Goal: Book appointment/travel/reservation

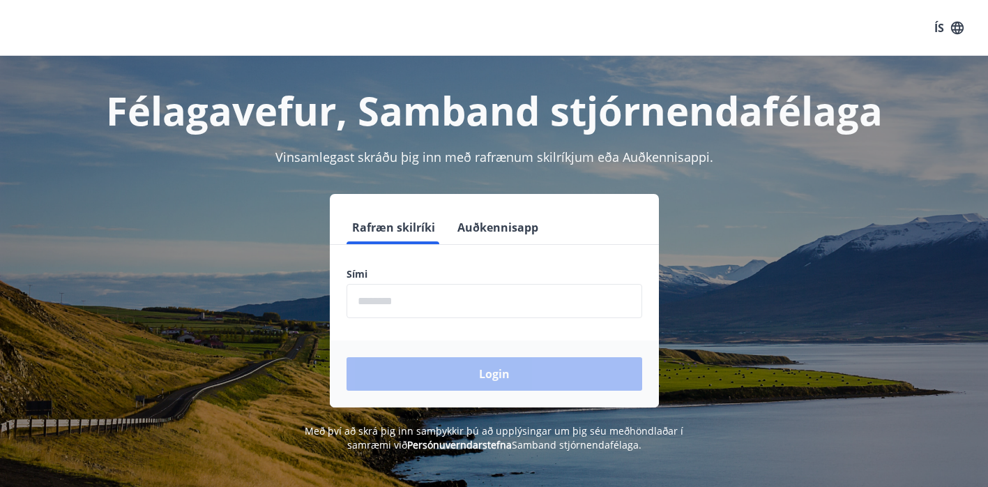
click at [395, 311] on input "phone" at bounding box center [495, 301] width 296 height 34
type input "********"
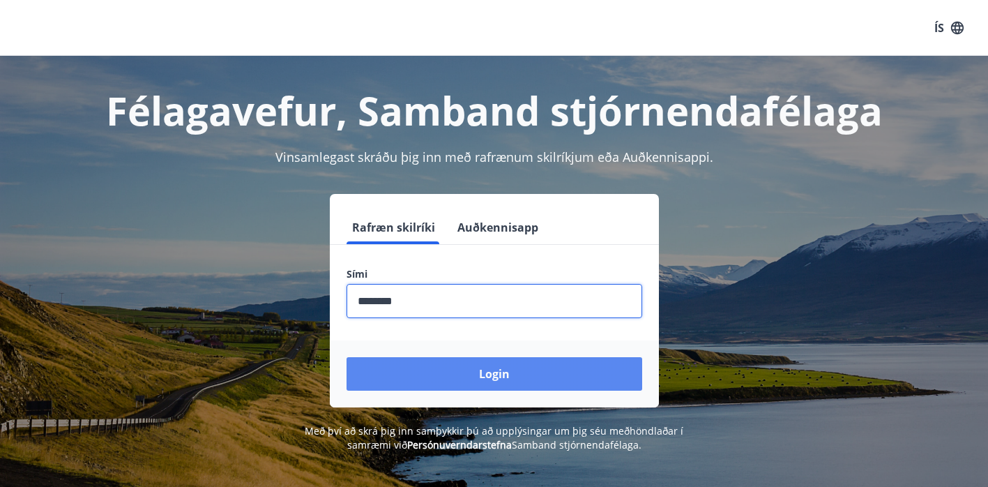
click at [463, 376] on button "Login" at bounding box center [495, 373] width 296 height 33
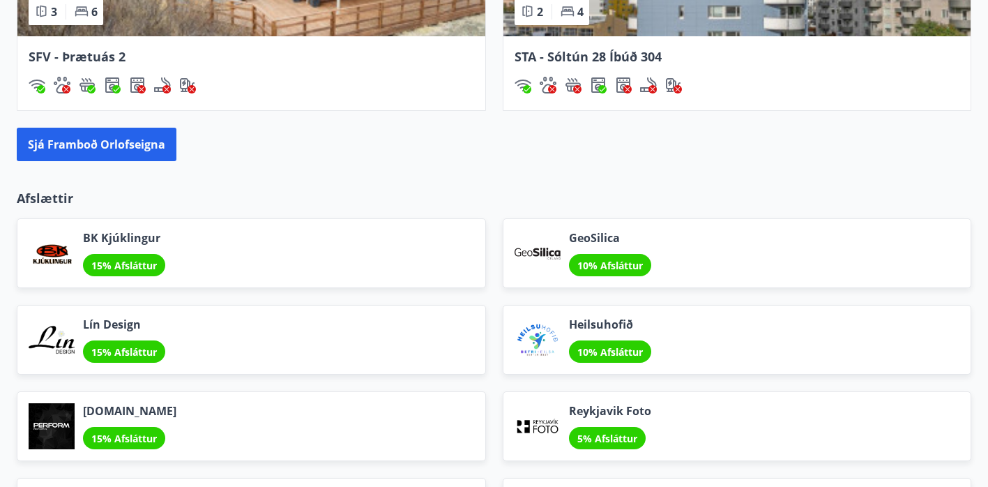
scroll to position [1512, 0]
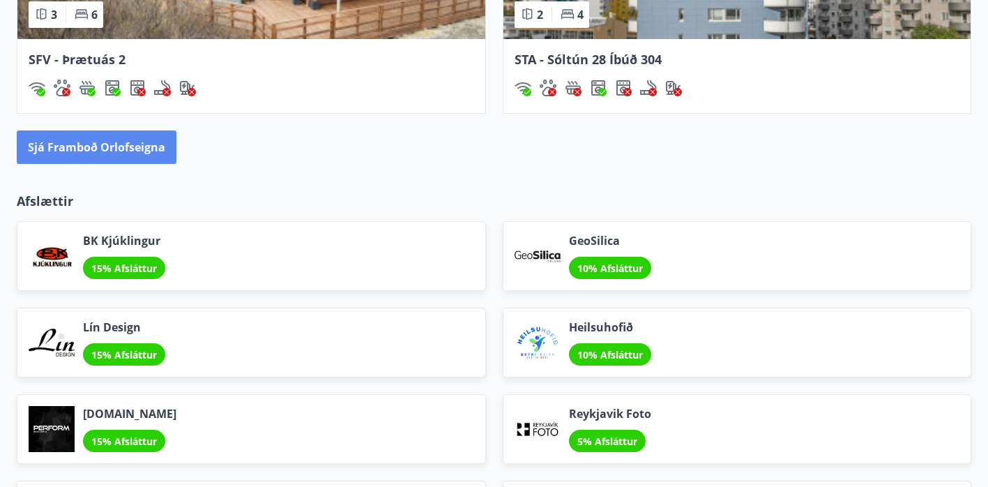
click at [100, 153] on button "Sjá framboð orlofseigna" at bounding box center [97, 146] width 160 height 33
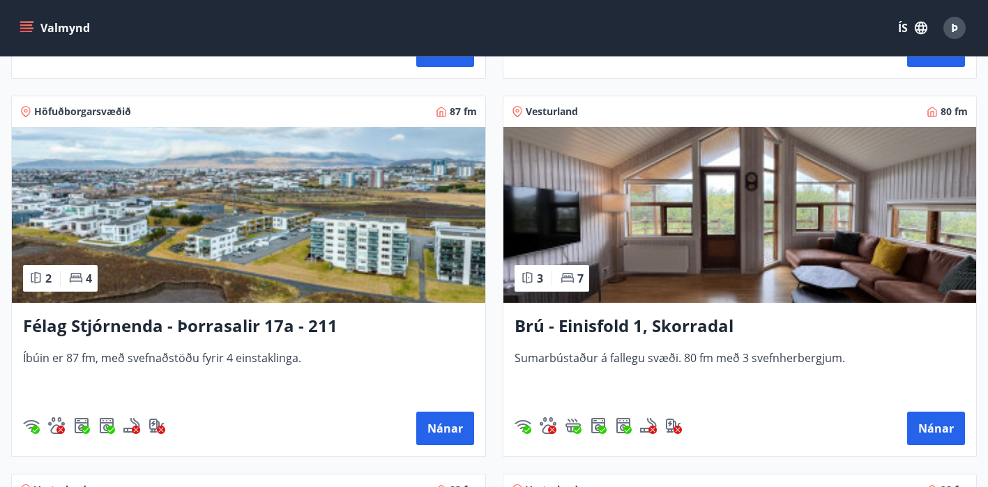
scroll to position [3242, 0]
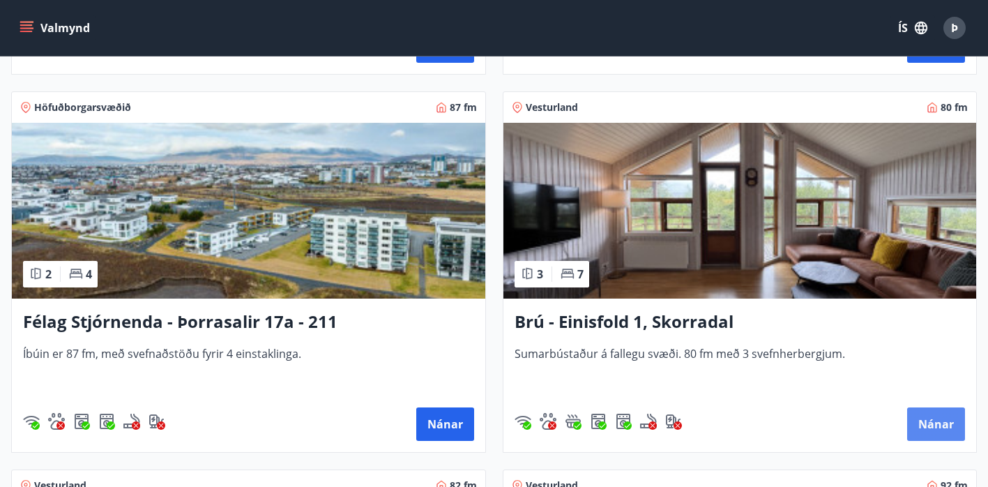
click at [932, 420] on button "Nánar" at bounding box center [936, 423] width 58 height 33
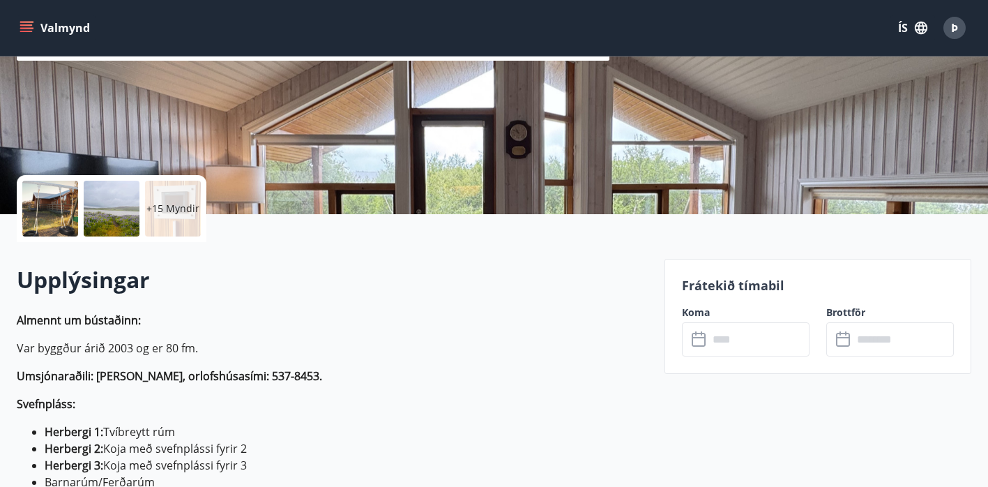
scroll to position [204, 0]
click at [108, 209] on div at bounding box center [112, 209] width 56 height 56
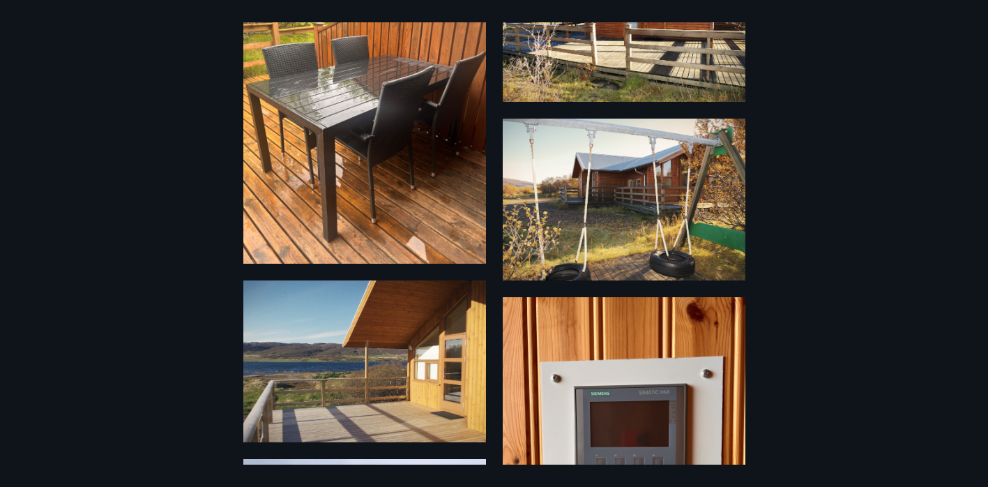
scroll to position [0, 0]
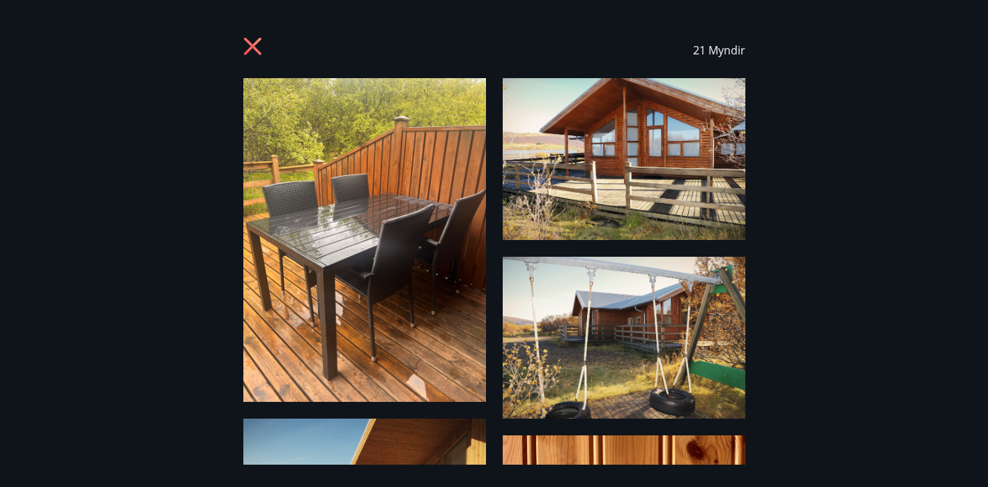
click at [252, 43] on icon at bounding box center [254, 48] width 22 height 22
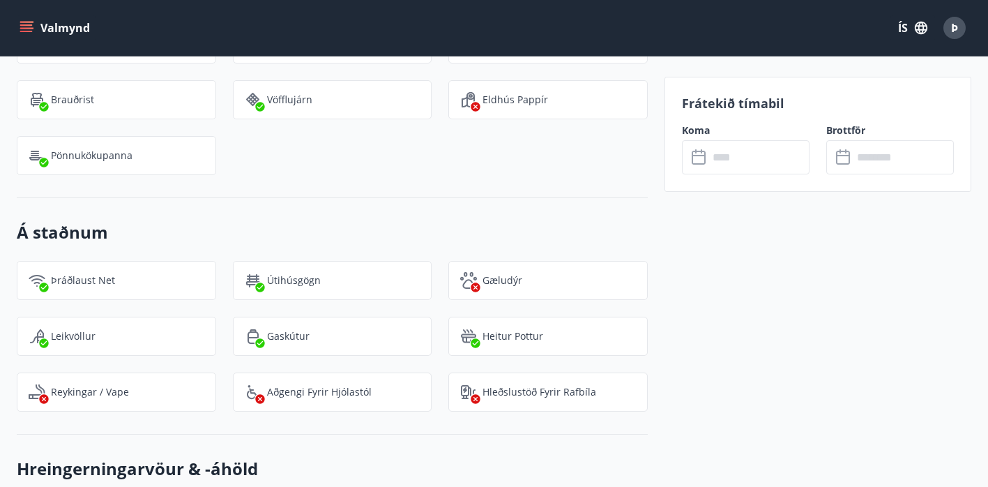
scroll to position [1842, 0]
click at [707, 162] on icon at bounding box center [700, 157] width 17 height 17
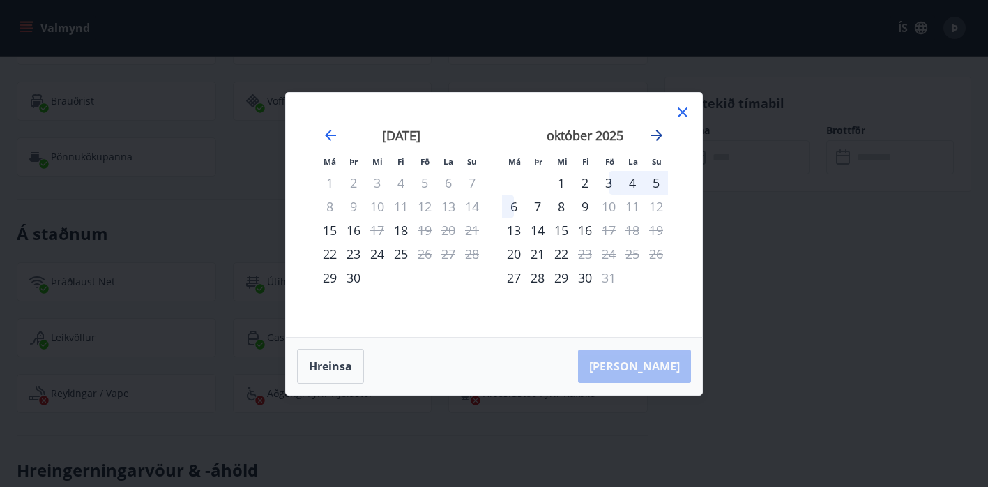
click at [659, 138] on icon "Move forward to switch to the next month." at bounding box center [657, 135] width 17 height 17
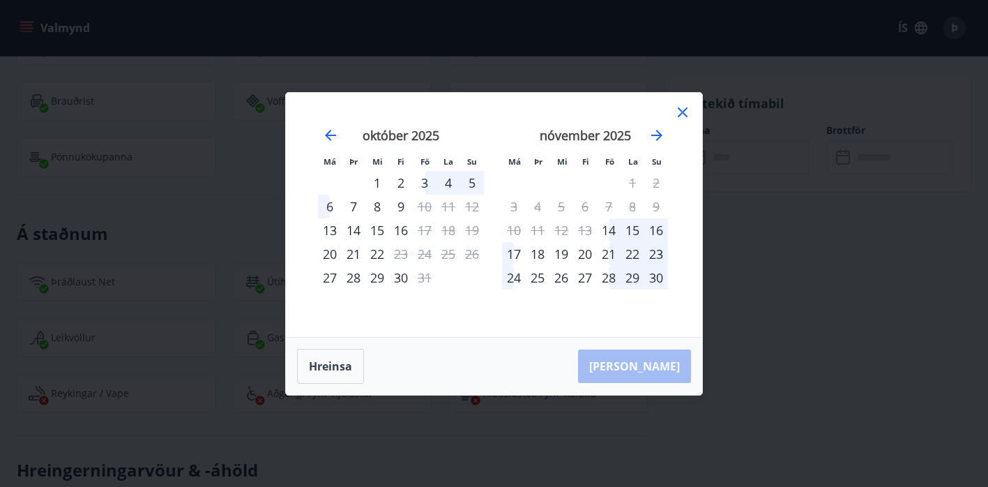
click at [428, 181] on div "3" at bounding box center [425, 183] width 24 height 24
click at [442, 181] on div "4" at bounding box center [449, 183] width 24 height 24
click at [451, 179] on div "4" at bounding box center [449, 183] width 24 height 24
click at [606, 228] on div "14" at bounding box center [609, 230] width 24 height 24
click at [589, 252] on div "20" at bounding box center [585, 254] width 24 height 24
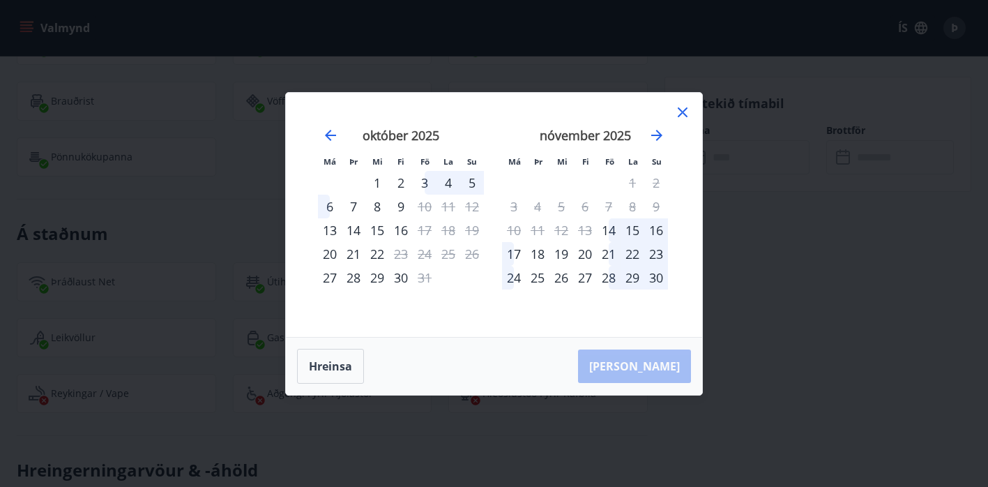
click at [536, 252] on div "18" at bounding box center [538, 254] width 24 height 24
click at [354, 234] on div "14" at bounding box center [354, 230] width 24 height 24
click at [353, 211] on div "7" at bounding box center [354, 207] width 24 height 24
click at [379, 204] on div "8" at bounding box center [377, 207] width 24 height 24
click at [377, 181] on div "1" at bounding box center [377, 183] width 24 height 24
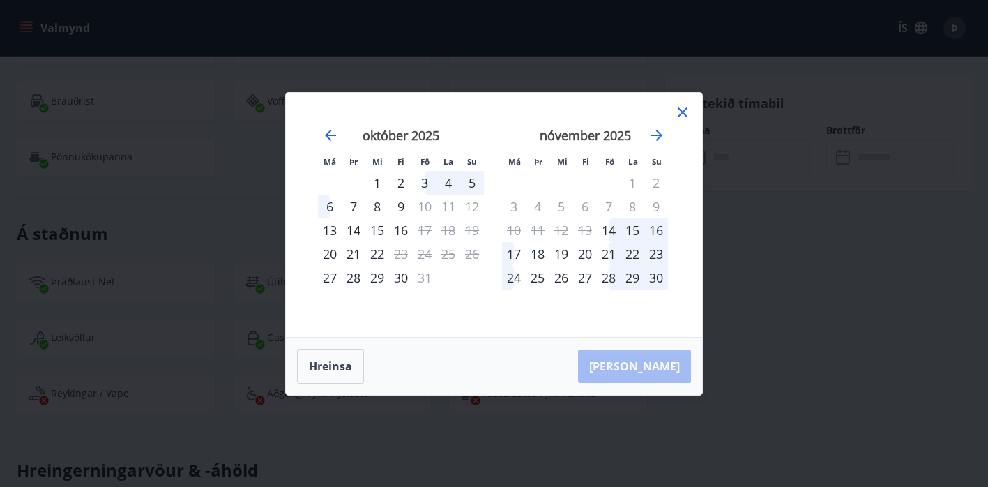
click at [683, 114] on icon at bounding box center [682, 112] width 17 height 17
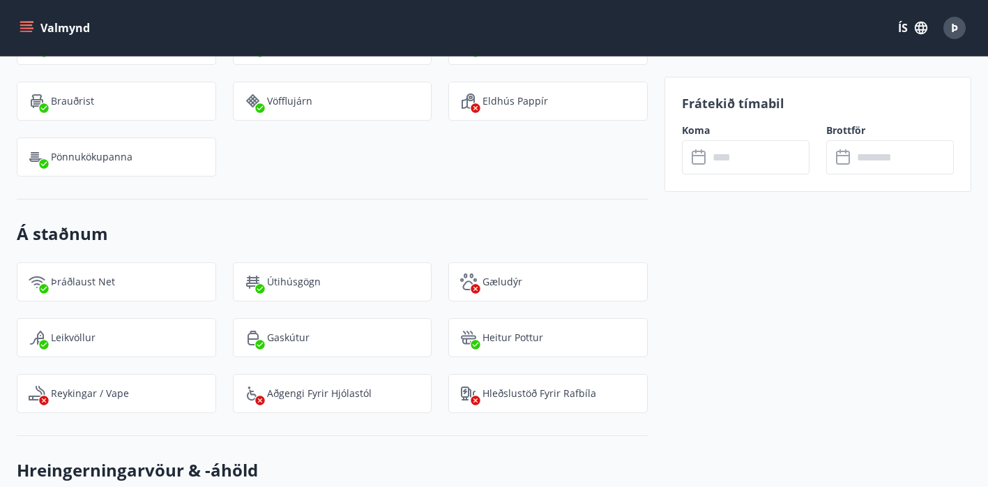
scroll to position [0, 0]
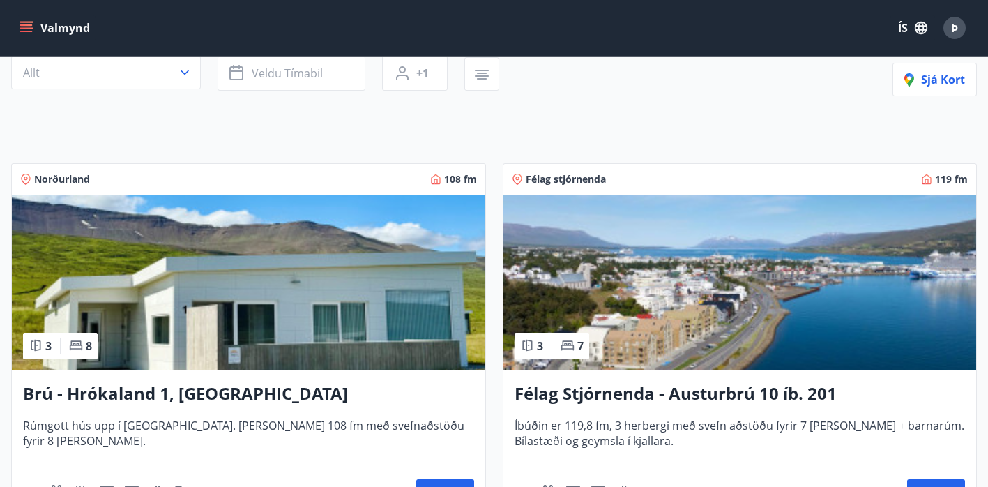
scroll to position [27, 0]
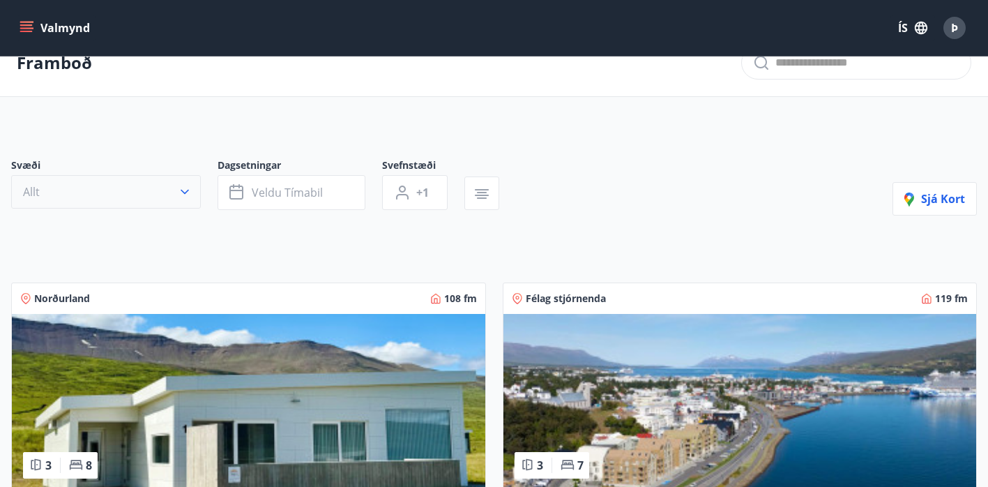
click at [182, 193] on icon "button" at bounding box center [185, 192] width 14 height 14
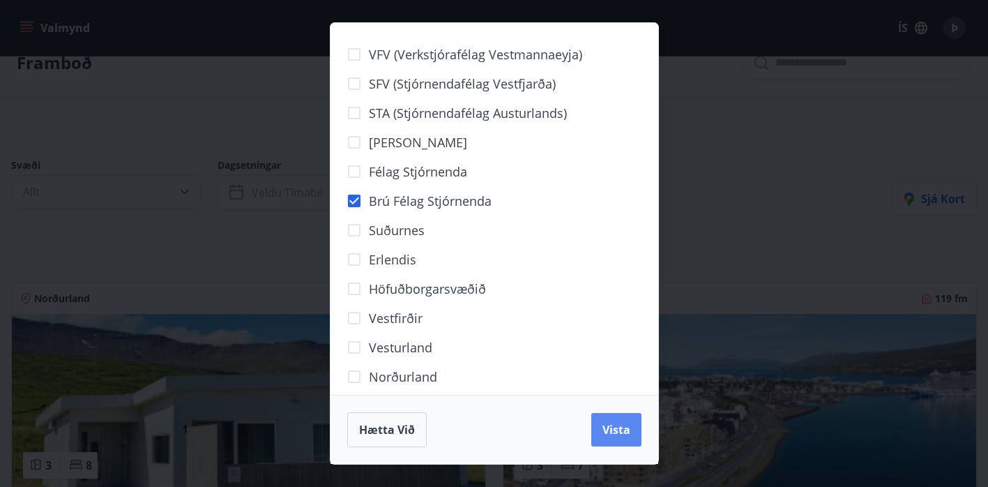
click at [607, 419] on button "Vista" at bounding box center [616, 429] width 50 height 33
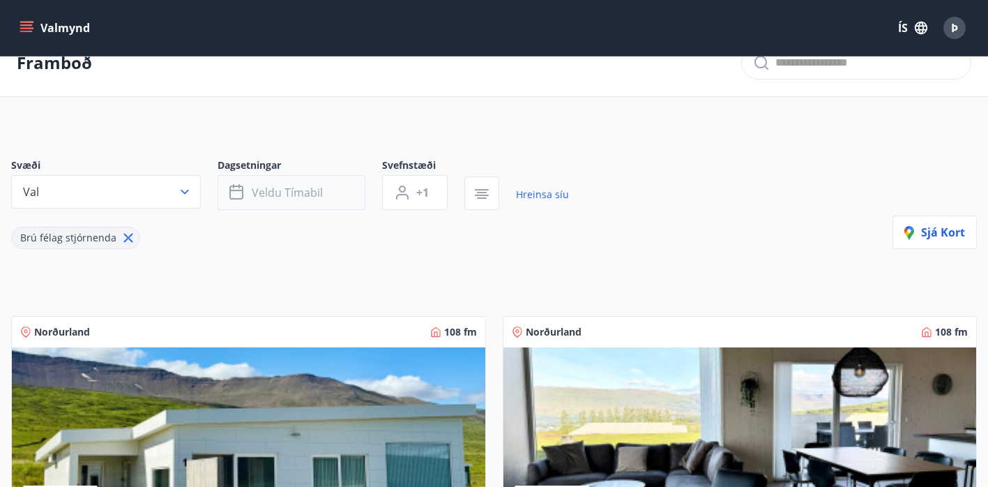
click at [271, 185] on span "Veldu tímabil" at bounding box center [287, 192] width 71 height 15
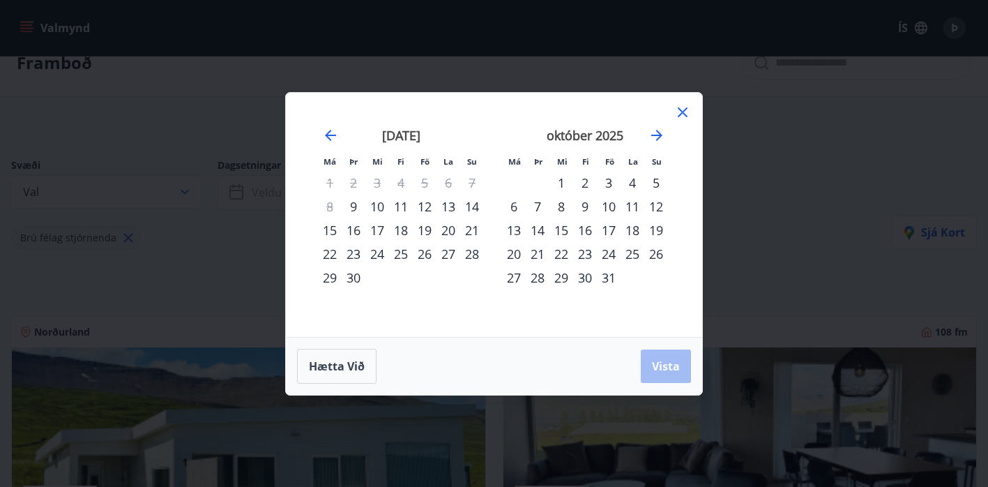
click at [426, 229] on div "19" at bounding box center [425, 230] width 24 height 24
click at [472, 229] on div "21" at bounding box center [472, 230] width 24 height 24
click at [664, 371] on span "Vista" at bounding box center [666, 366] width 28 height 15
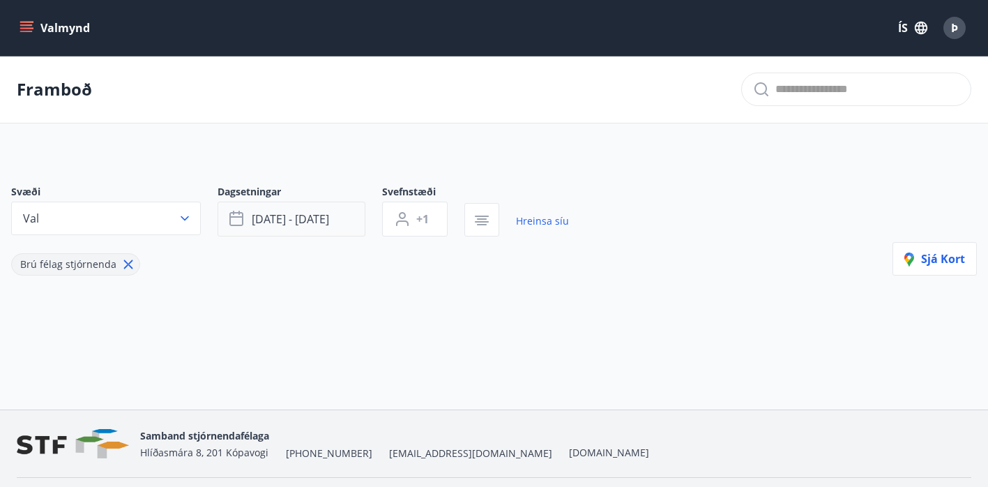
click at [309, 216] on span "[DATE] - [DATE]" at bounding box center [290, 218] width 77 height 15
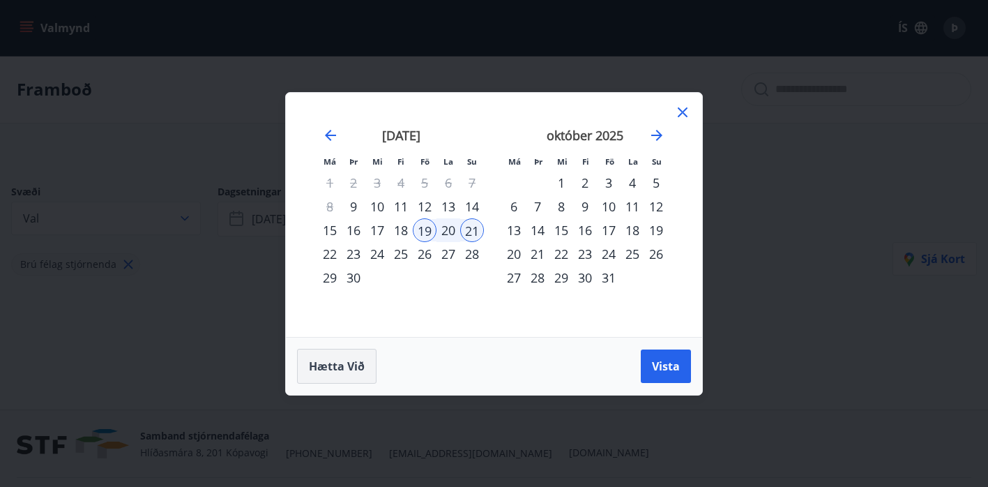
click at [338, 363] on span "Hætta við" at bounding box center [337, 366] width 56 height 15
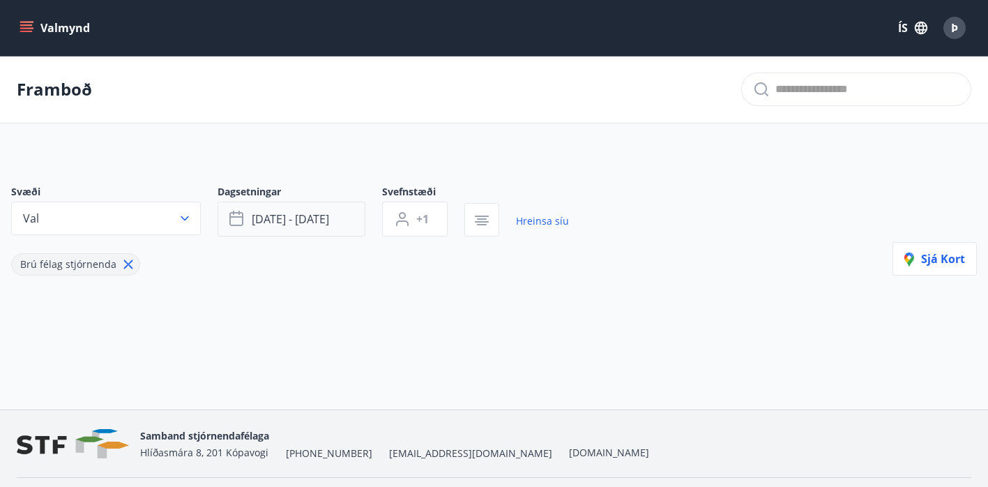
click at [322, 210] on button "[DATE] - [DATE]" at bounding box center [292, 219] width 148 height 35
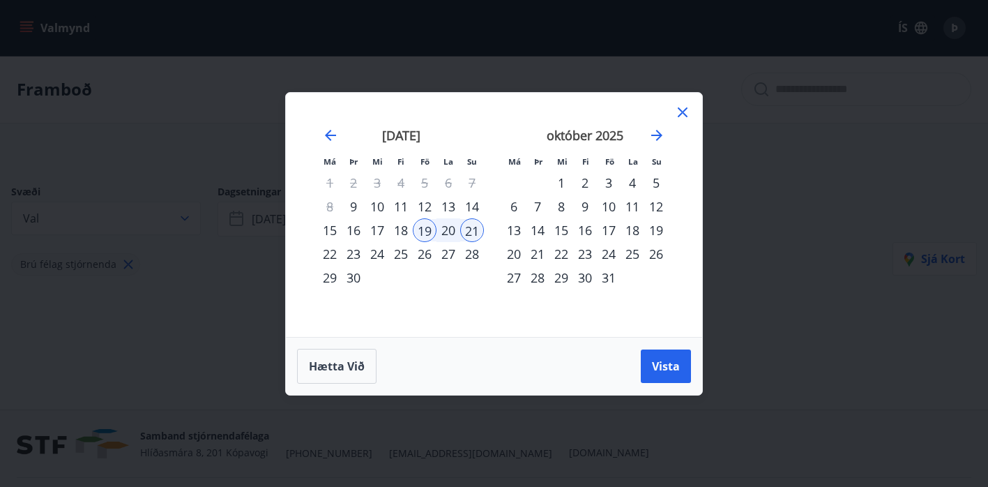
click at [608, 250] on div "24" at bounding box center [609, 254] width 24 height 24
click at [658, 252] on div "26" at bounding box center [656, 254] width 24 height 24
click at [668, 362] on span "Vista" at bounding box center [666, 366] width 28 height 15
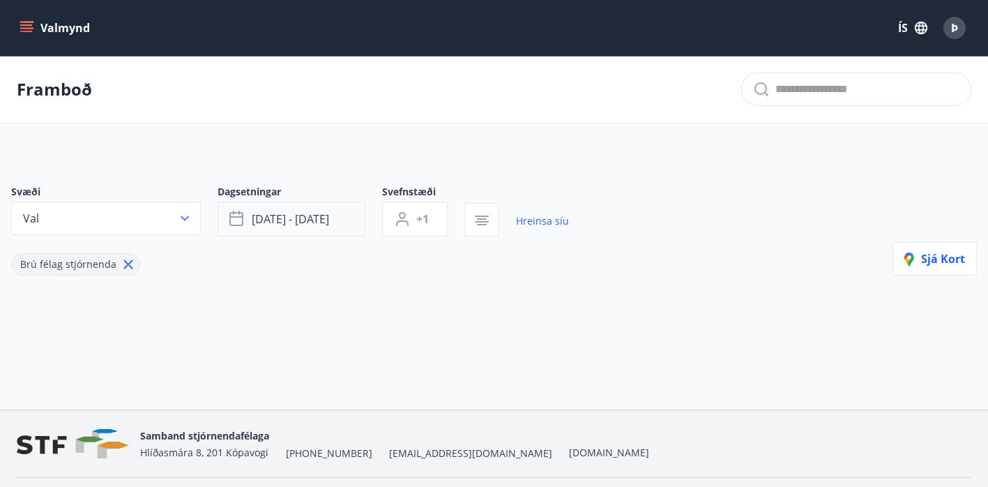
click at [318, 218] on span "[DATE] - [DATE]" at bounding box center [290, 218] width 77 height 15
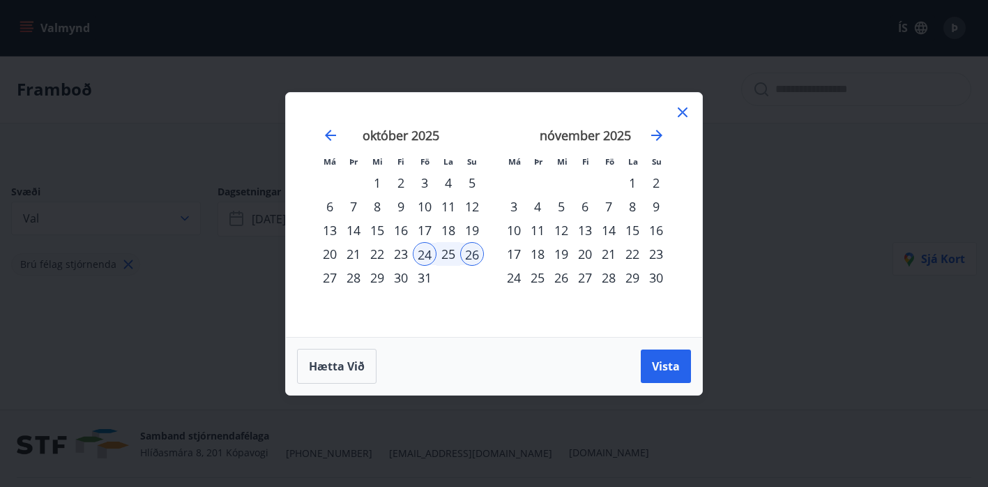
click at [679, 119] on icon at bounding box center [682, 112] width 17 height 17
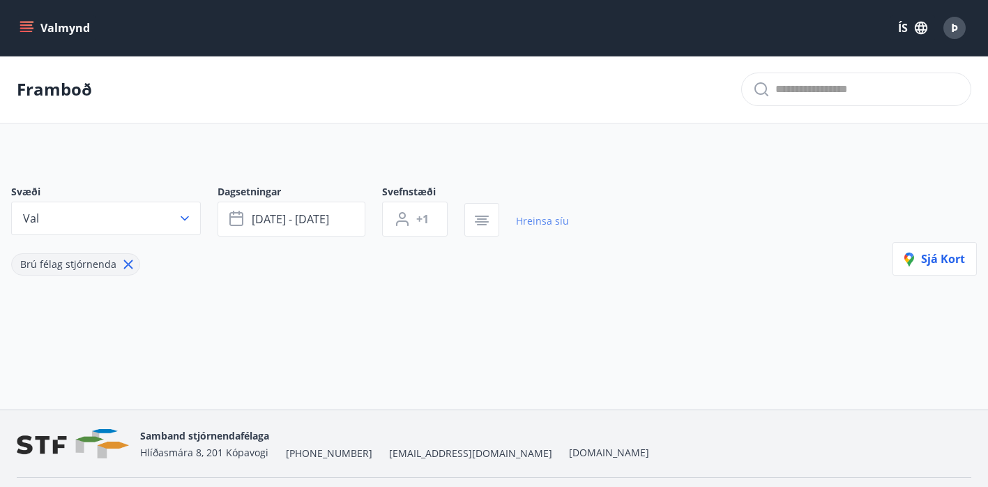
click at [533, 216] on link "Hreinsa síu" at bounding box center [542, 221] width 53 height 31
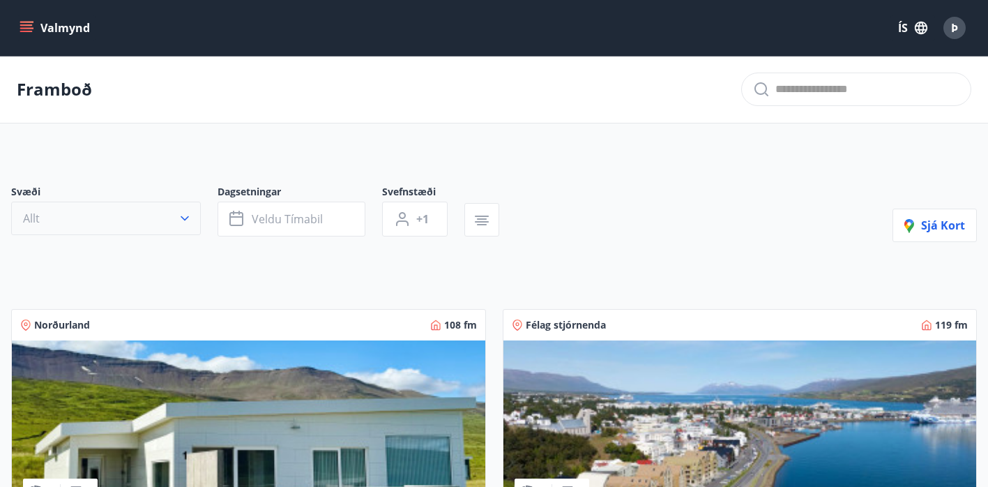
click at [172, 221] on button "Allt" at bounding box center [106, 218] width 190 height 33
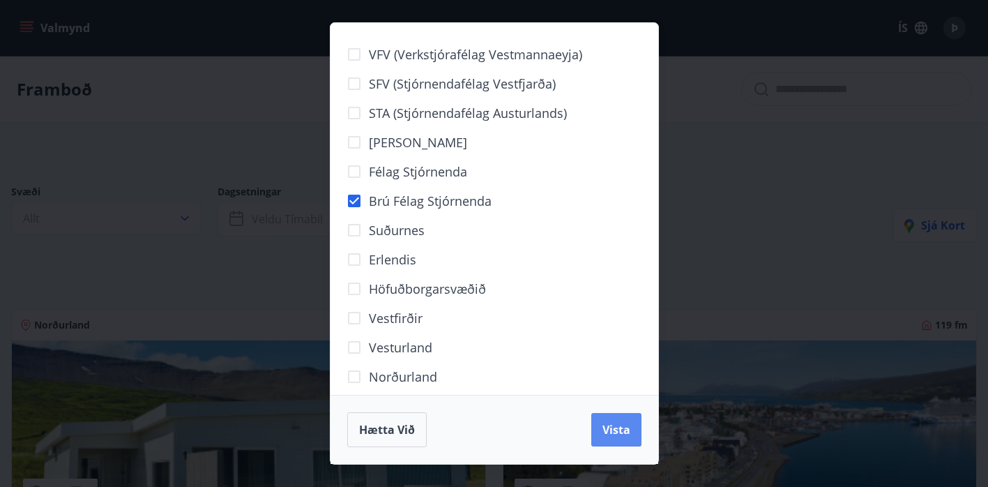
click at [619, 423] on span "Vista" at bounding box center [617, 429] width 28 height 15
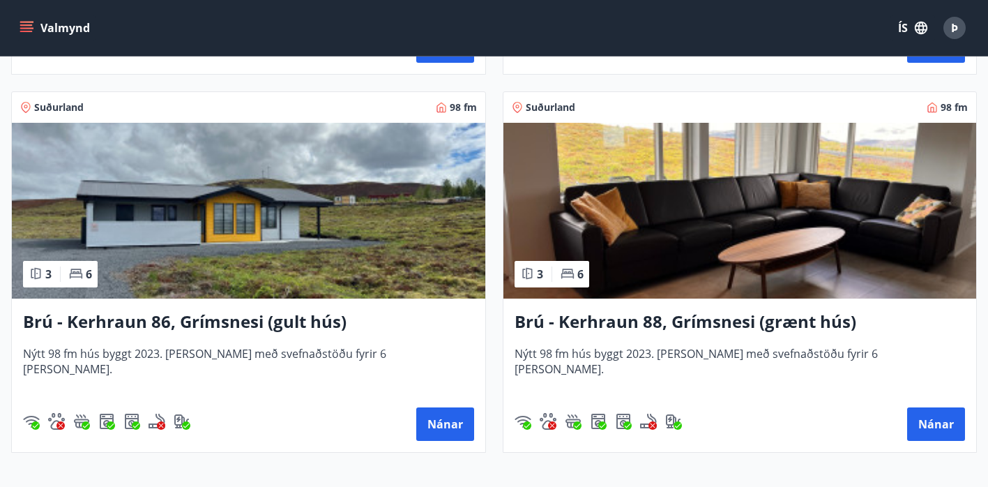
scroll to position [1387, 0]
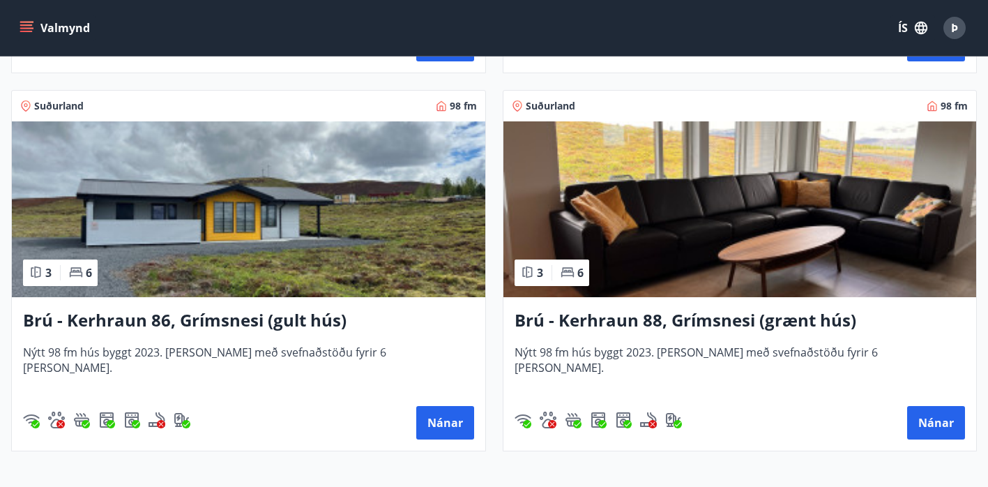
click at [629, 249] on img at bounding box center [741, 209] width 474 height 176
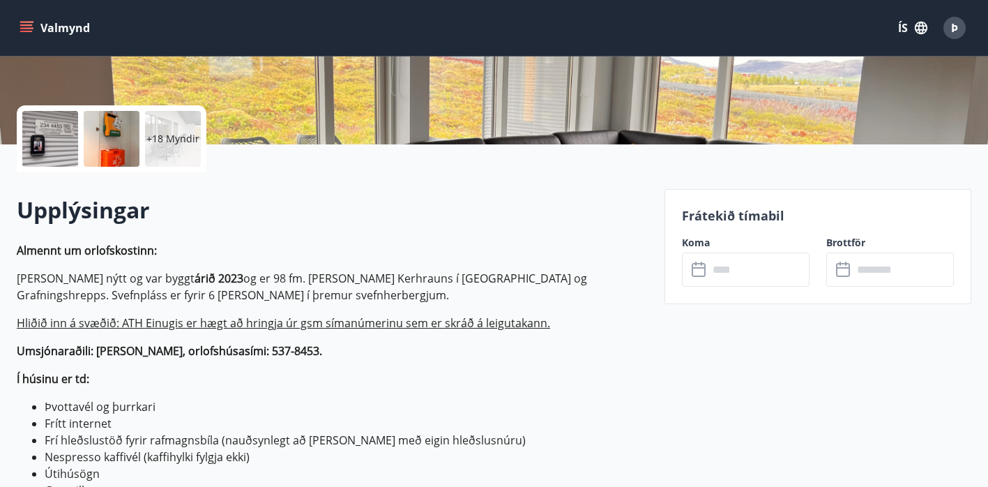
scroll to position [278, 0]
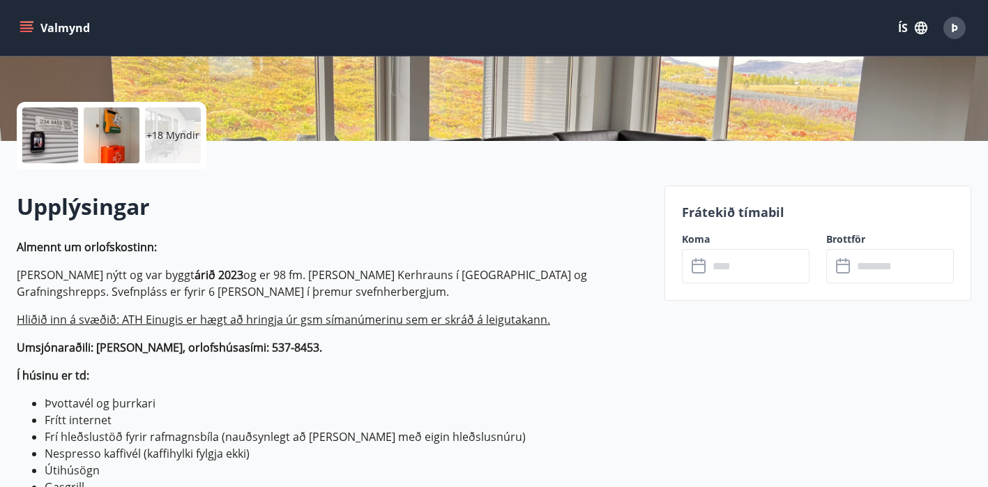
click at [701, 264] on icon at bounding box center [699, 264] width 14 height 1
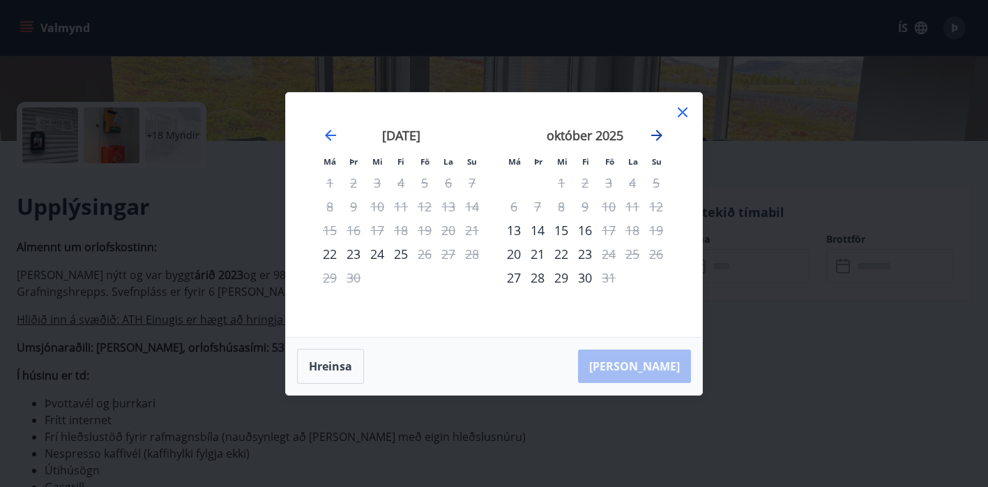
click at [658, 137] on icon "Move forward to switch to the next month." at bounding box center [657, 135] width 17 height 17
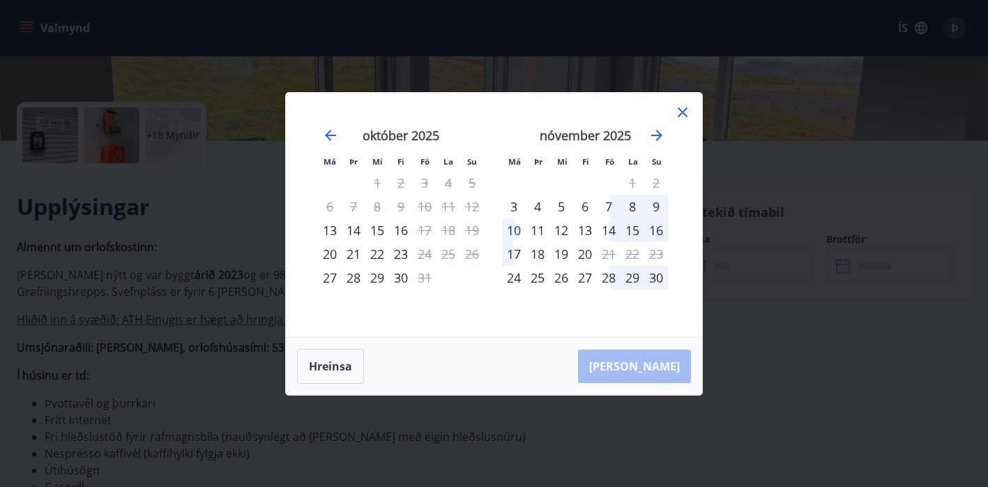
click at [613, 207] on div "7" at bounding box center [609, 207] width 24 height 24
click at [617, 274] on div "28" at bounding box center [609, 278] width 24 height 24
click at [631, 228] on div "15" at bounding box center [633, 230] width 24 height 24
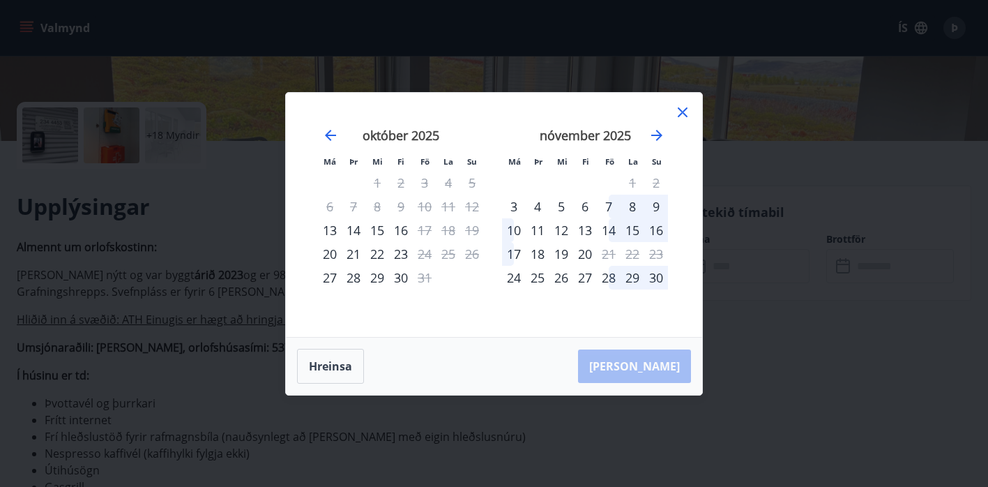
click at [631, 228] on div "15" at bounding box center [633, 230] width 24 height 24
click at [658, 132] on icon "Move forward to switch to the next month." at bounding box center [656, 135] width 11 height 11
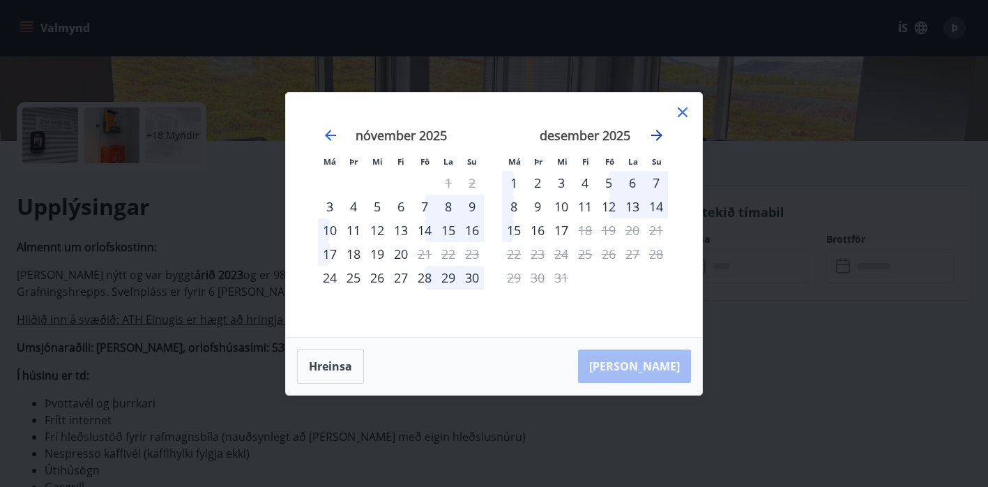
click at [655, 136] on icon "Move forward to switch to the next month." at bounding box center [657, 135] width 17 height 17
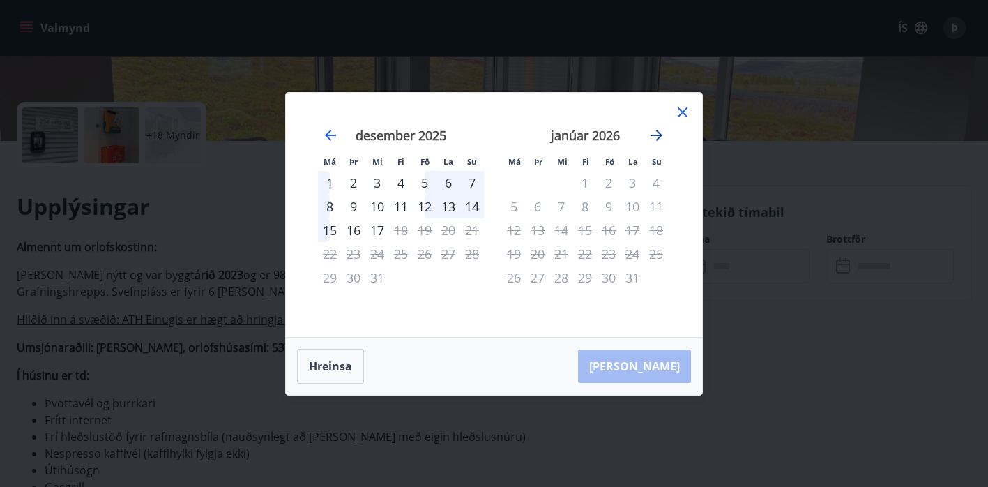
click at [655, 136] on icon "Move forward to switch to the next month." at bounding box center [657, 135] width 17 height 17
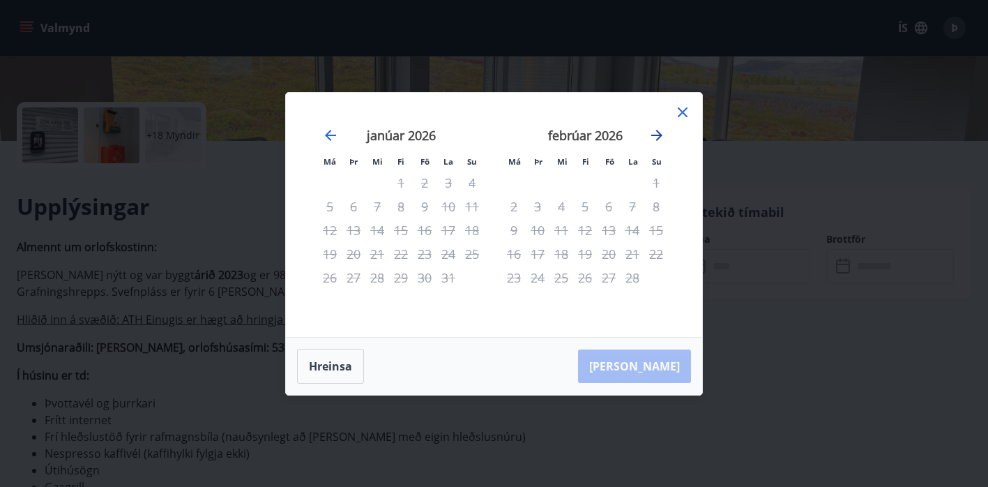
click at [655, 136] on icon "Move forward to switch to the next month." at bounding box center [657, 135] width 17 height 17
click at [657, 138] on icon "Move forward to switch to the next month." at bounding box center [657, 135] width 17 height 17
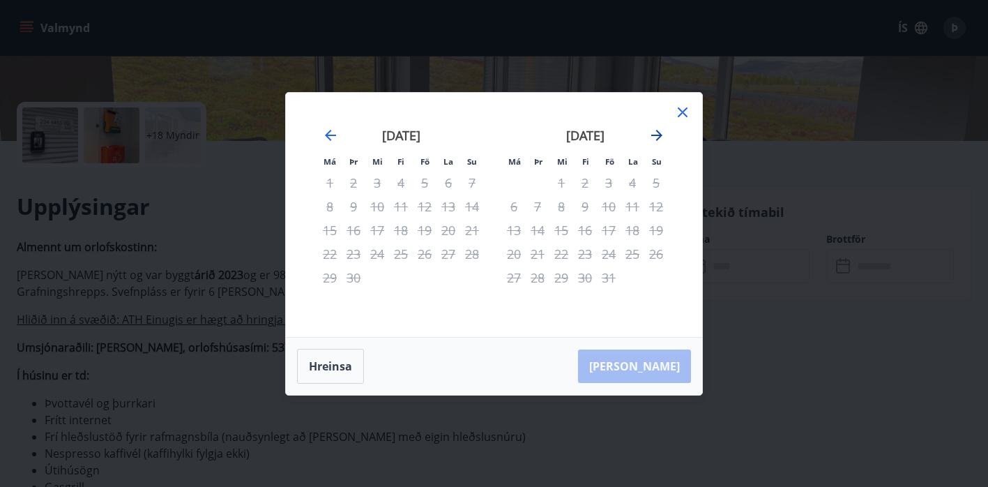
click at [657, 138] on icon "Move forward to switch to the next month." at bounding box center [657, 135] width 17 height 17
click at [661, 136] on icon "Move forward to switch to the next month." at bounding box center [657, 135] width 17 height 17
click at [543, 227] on div "10" at bounding box center [538, 230] width 24 height 24
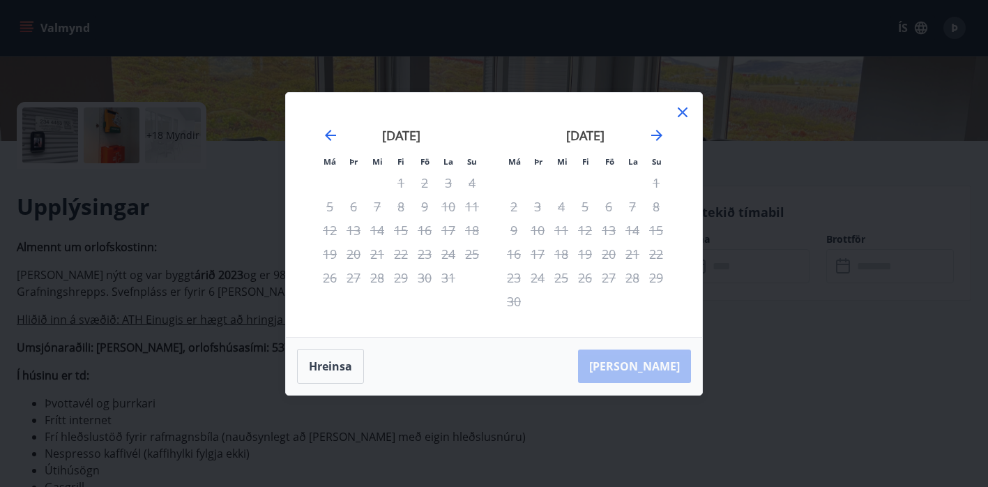
click at [543, 227] on div "10" at bounding box center [538, 230] width 24 height 24
click at [332, 368] on button "Hreinsa" at bounding box center [330, 366] width 67 height 35
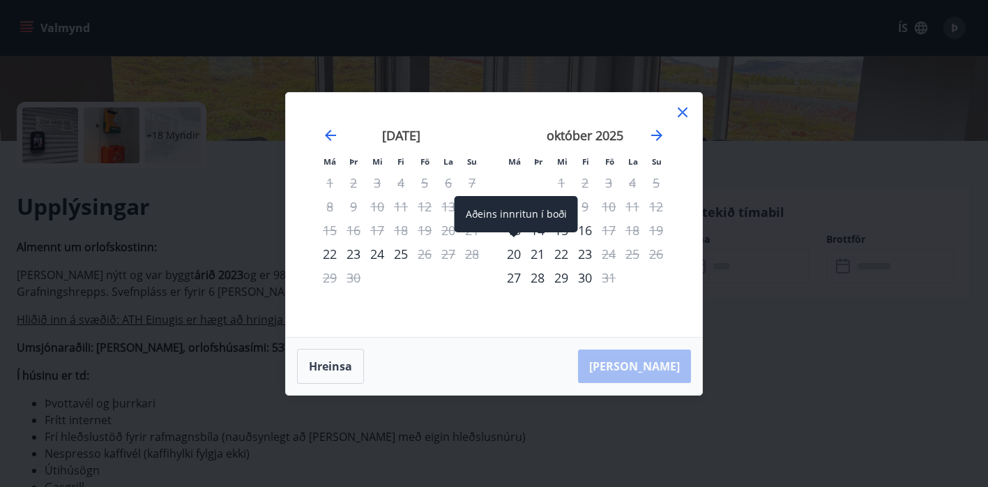
click at [520, 254] on div "20" at bounding box center [514, 254] width 24 height 24
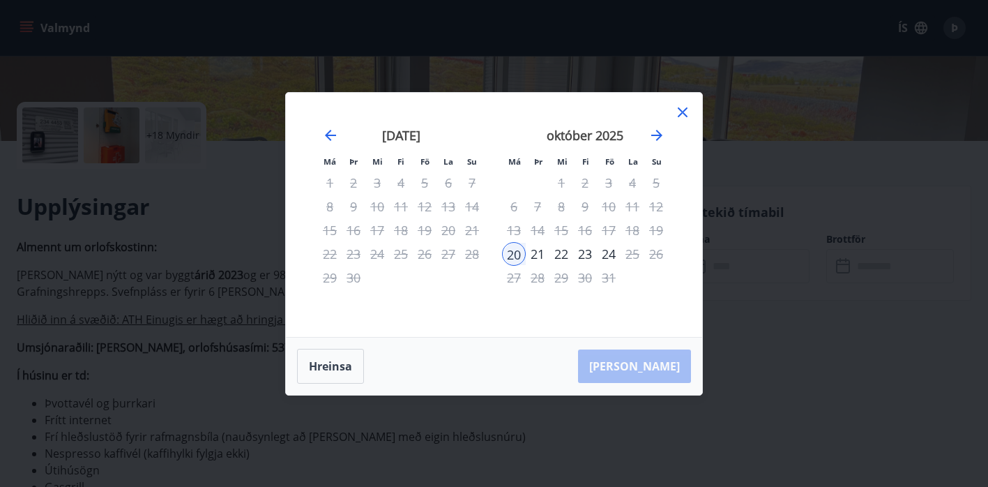
click at [585, 251] on div "23" at bounding box center [585, 254] width 24 height 24
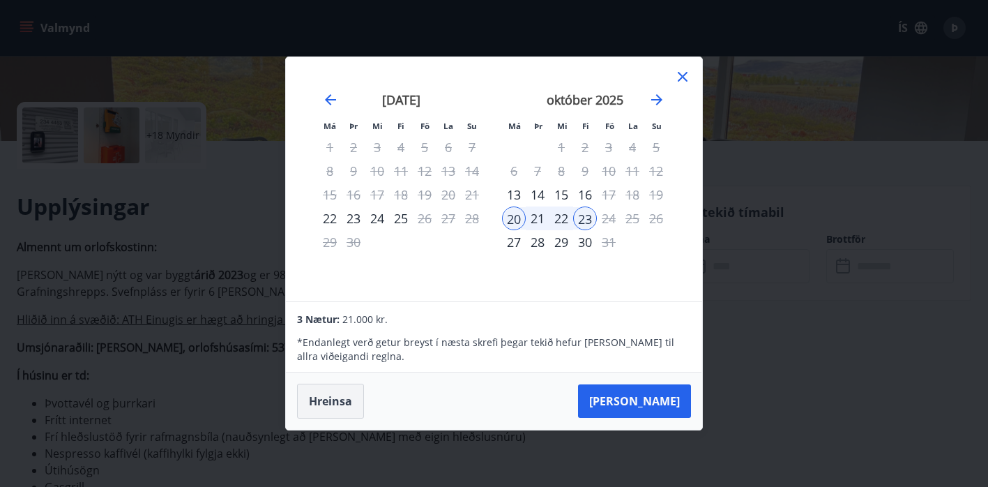
click at [331, 408] on button "Hreinsa" at bounding box center [330, 401] width 67 height 35
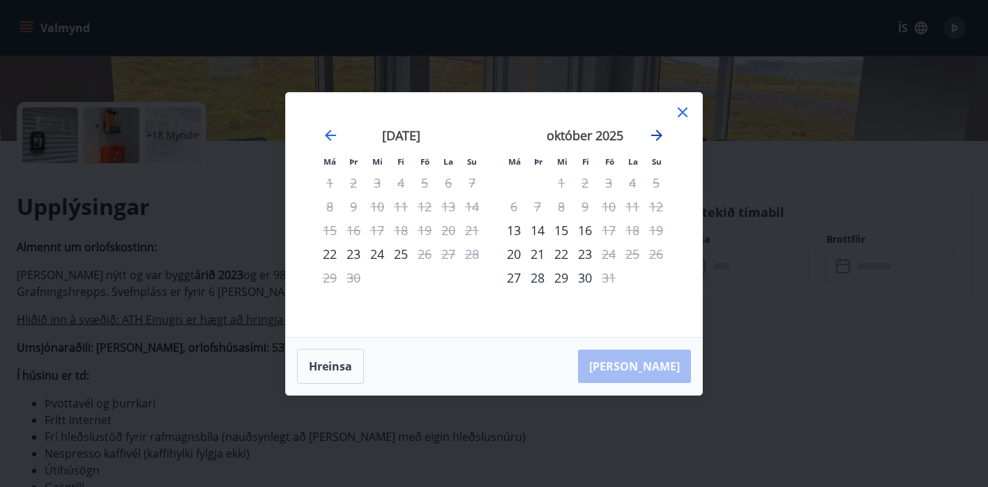
click at [657, 130] on icon "Move forward to switch to the next month." at bounding box center [656, 135] width 11 height 11
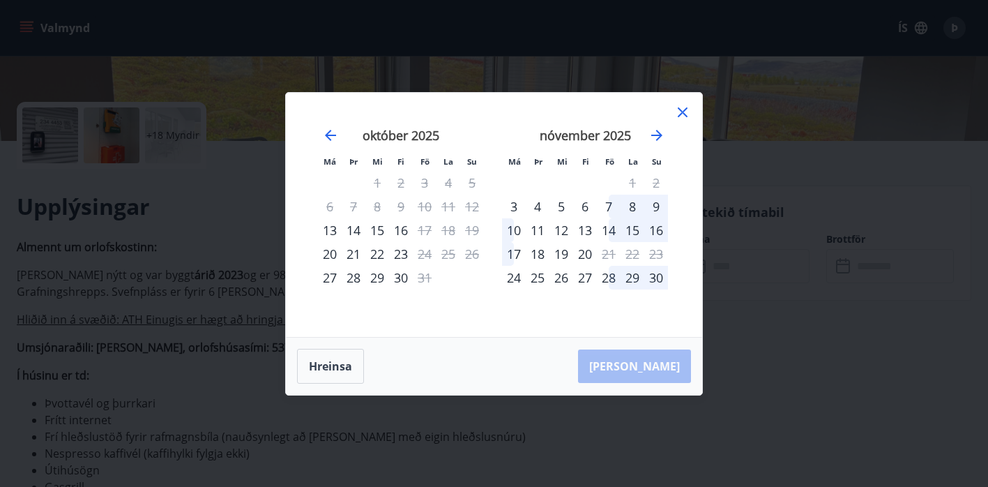
click at [684, 108] on icon at bounding box center [682, 112] width 17 height 17
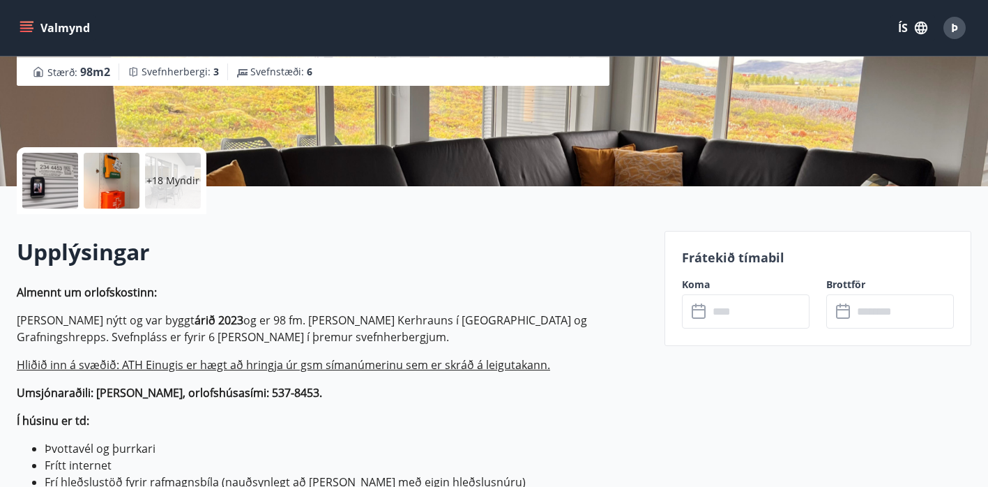
scroll to position [0, 0]
